Goal: Navigation & Orientation: Find specific page/section

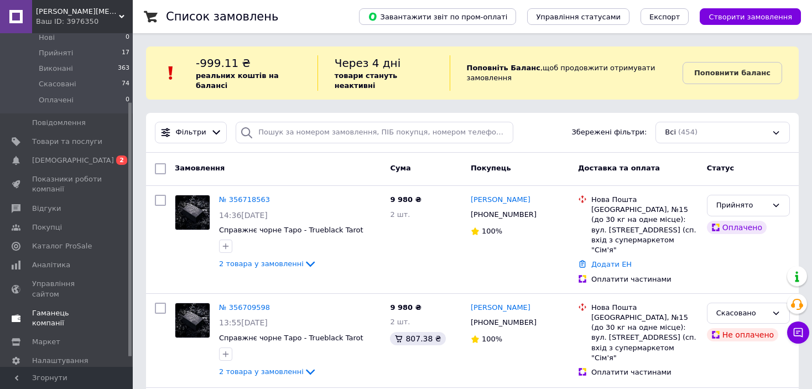
scroll to position [103, 0]
click at [90, 349] on link "Налаштування" at bounding box center [68, 358] width 136 height 19
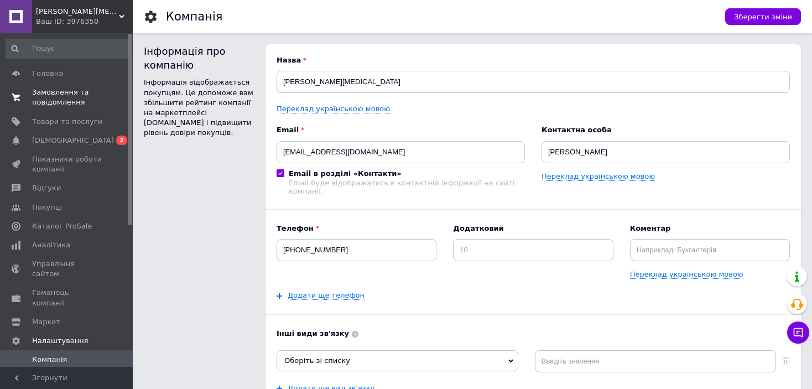
click at [61, 100] on span "Замовлення та повідомлення" at bounding box center [67, 97] width 70 height 20
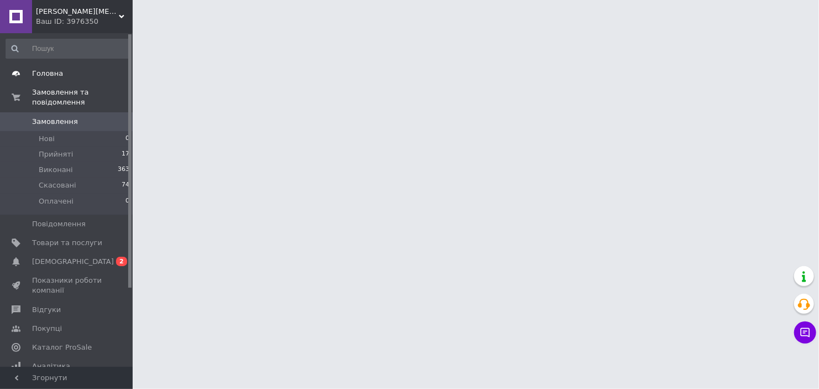
click at [48, 71] on span "Головна" at bounding box center [47, 74] width 31 height 10
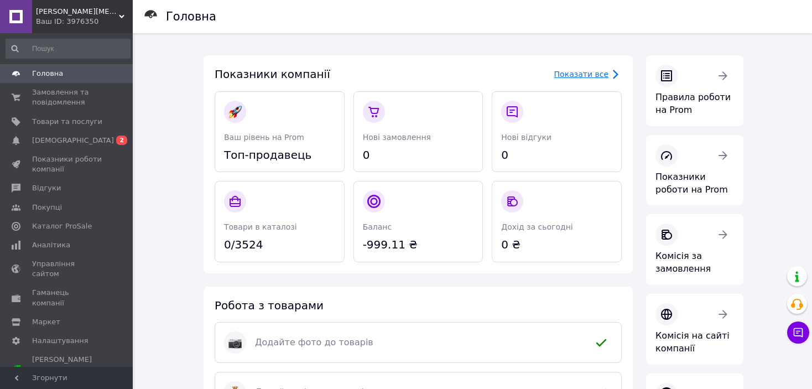
click at [618, 77] on icon at bounding box center [614, 73] width 13 height 13
click at [64, 106] on span "Замовлення та повідомлення" at bounding box center [67, 97] width 70 height 20
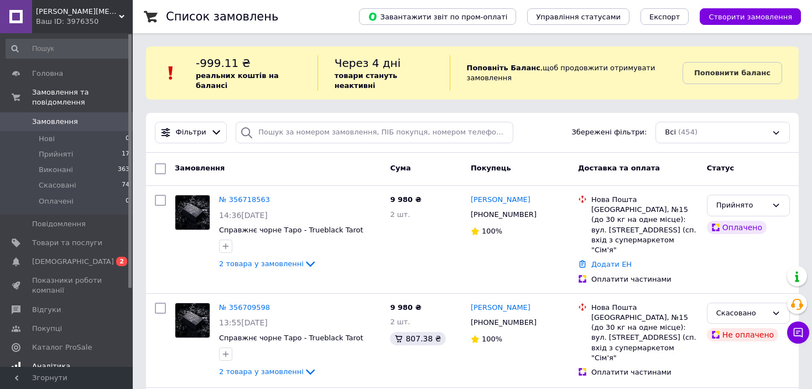
click at [69, 361] on span "Аналітика" at bounding box center [67, 366] width 70 height 10
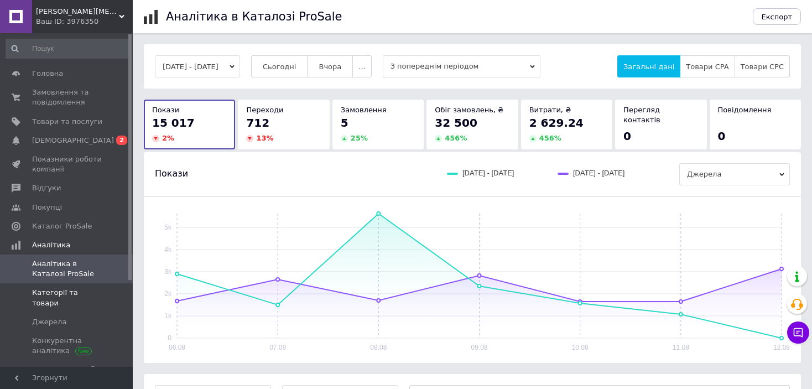
click at [104, 292] on span at bounding box center [117, 297] width 30 height 20
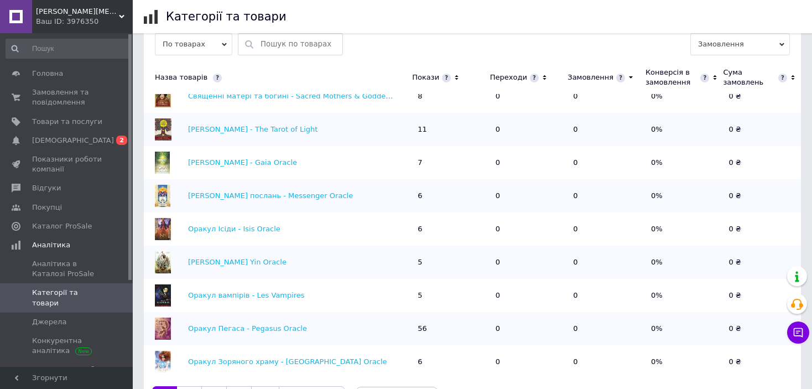
scroll to position [384, 0]
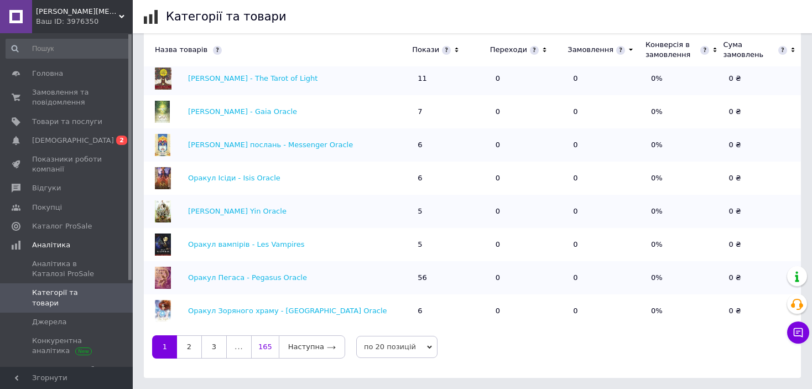
click at [264, 353] on link "165" at bounding box center [265, 346] width 28 height 23
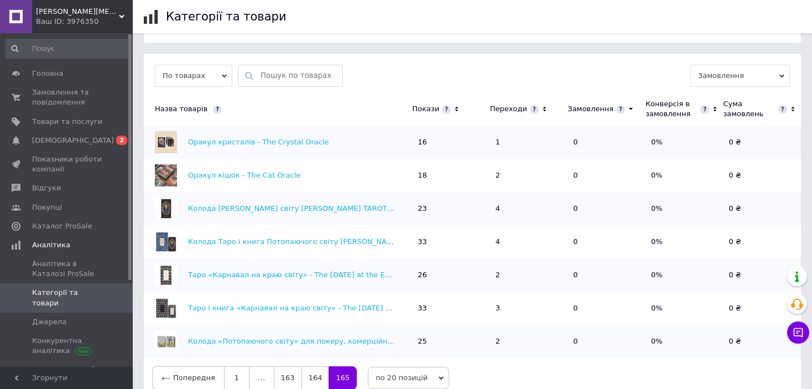
scroll to position [333, 0]
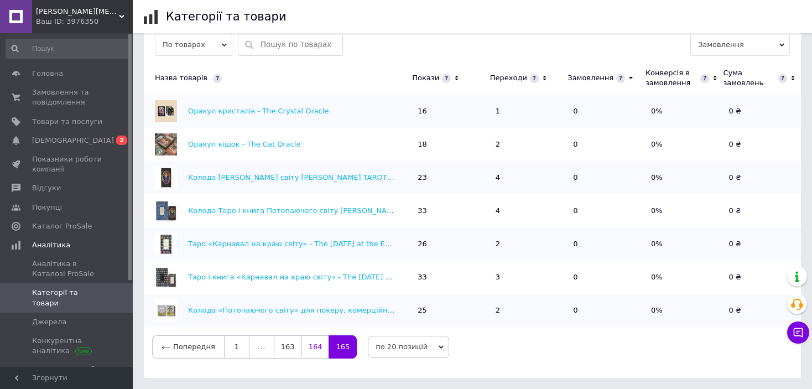
click at [307, 355] on link "164" at bounding box center [315, 346] width 28 height 23
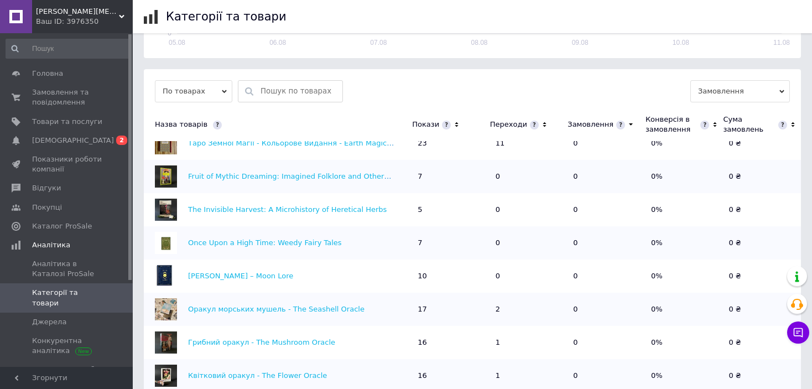
scroll to position [384, 0]
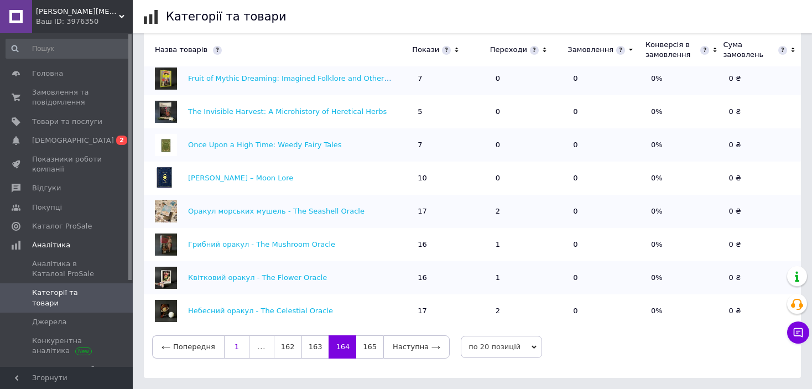
click at [236, 347] on link "1" at bounding box center [236, 346] width 25 height 23
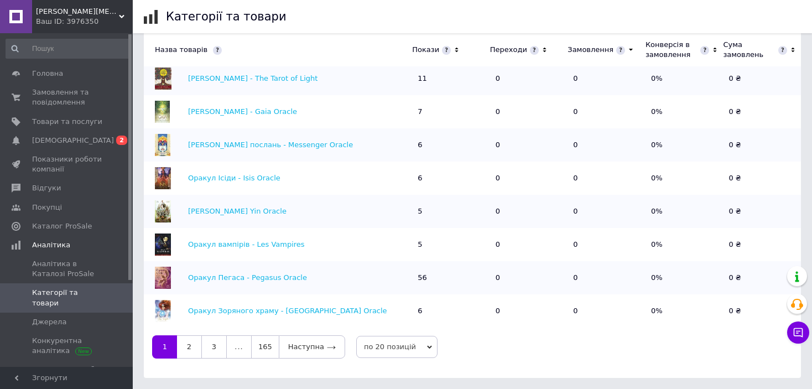
click at [542, 51] on icon at bounding box center [543, 50] width 3 height 5
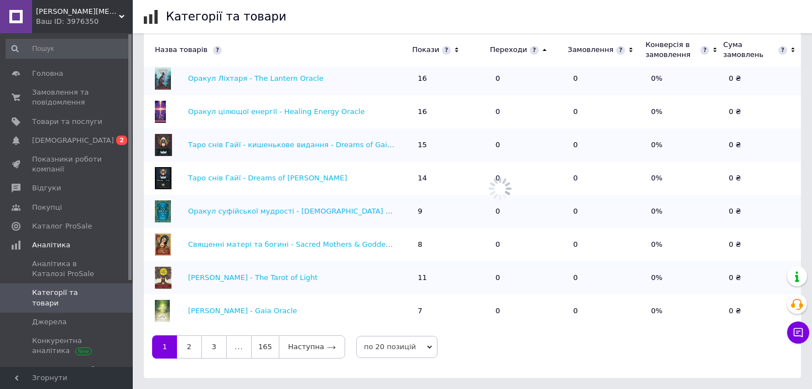
click at [542, 50] on icon at bounding box center [544, 50] width 4 height 2
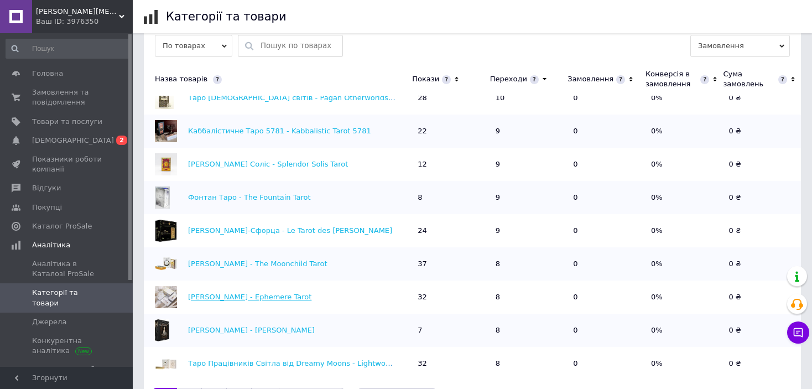
scroll to position [384, 0]
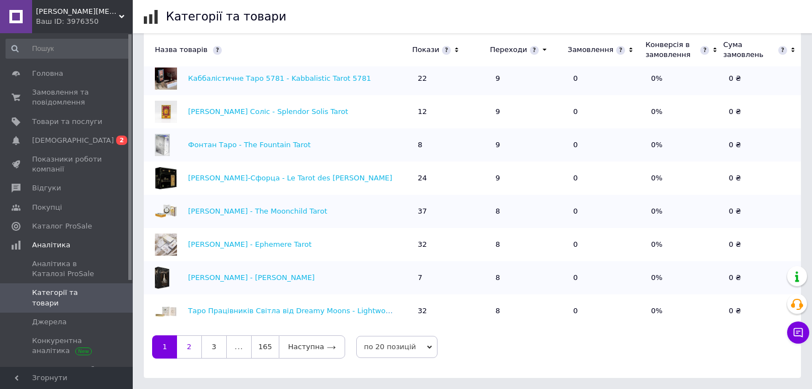
click at [191, 350] on link "2" at bounding box center [189, 346] width 24 height 23
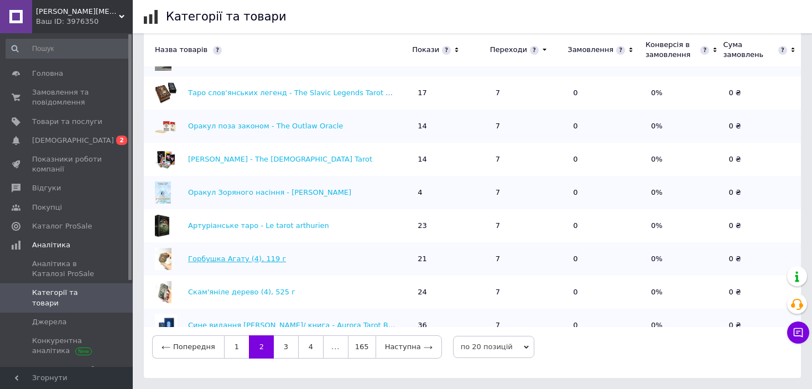
scroll to position [163, 0]
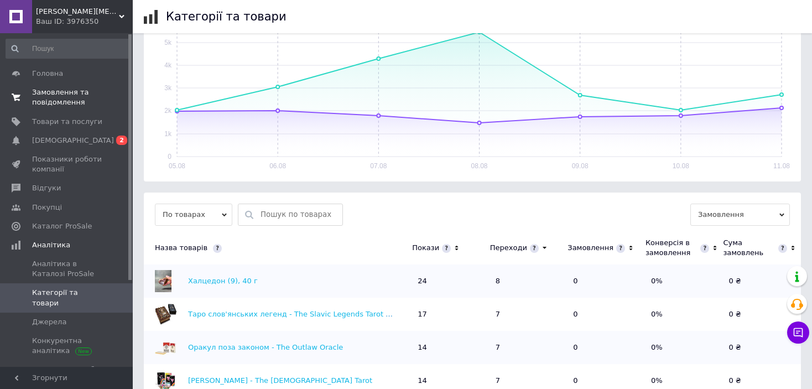
click at [73, 95] on span "Замовлення та повідомлення" at bounding box center [67, 97] width 70 height 20
